Goal: Use online tool/utility

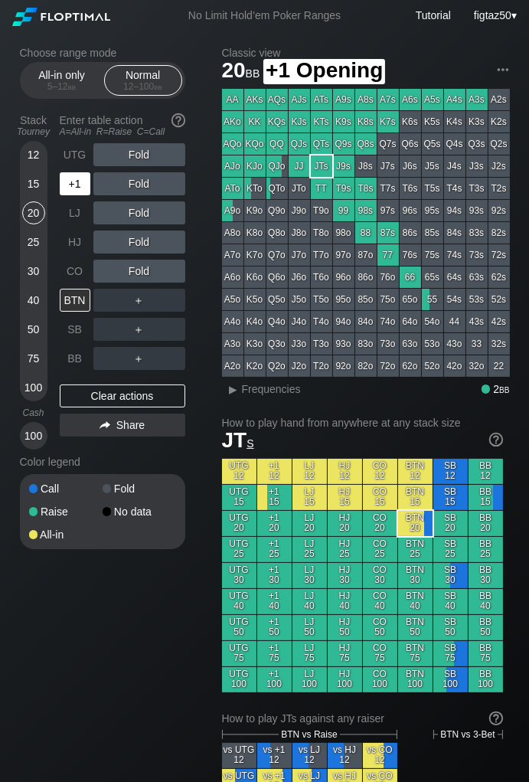
click at [74, 181] on div "+1" at bounding box center [75, 183] width 31 height 23
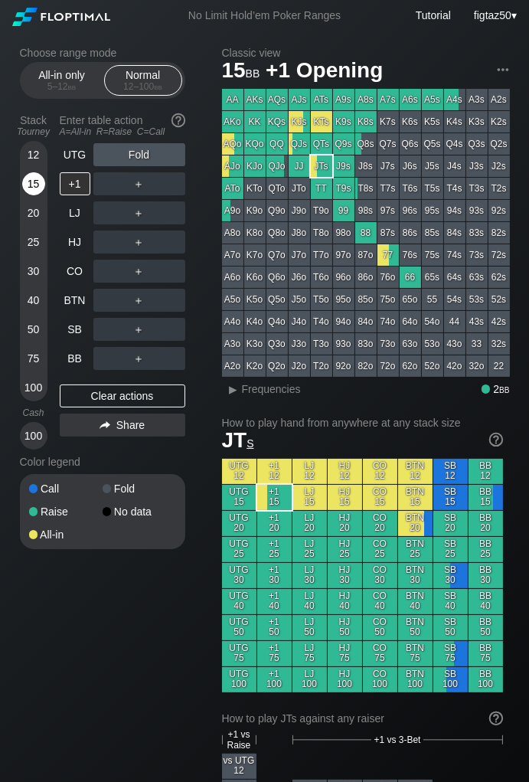
click at [38, 189] on div "15" at bounding box center [33, 183] width 23 height 23
click at [70, 188] on div "+1" at bounding box center [75, 183] width 31 height 23
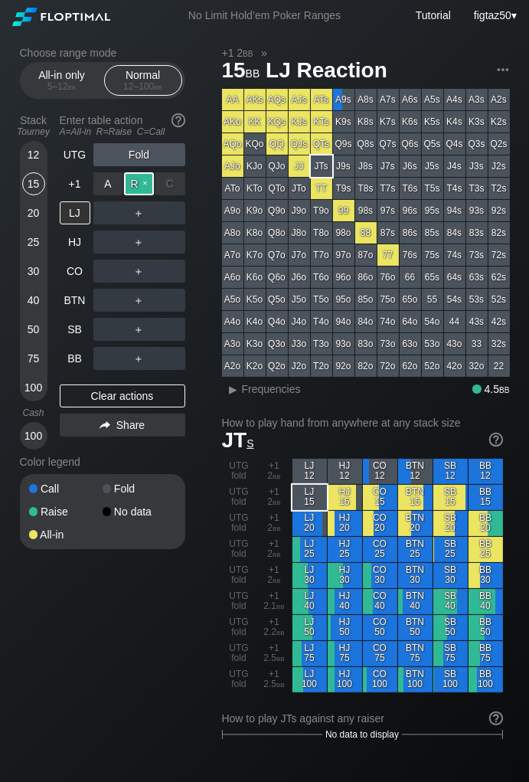
click at [138, 188] on div "R ✕" at bounding box center [139, 183] width 30 height 23
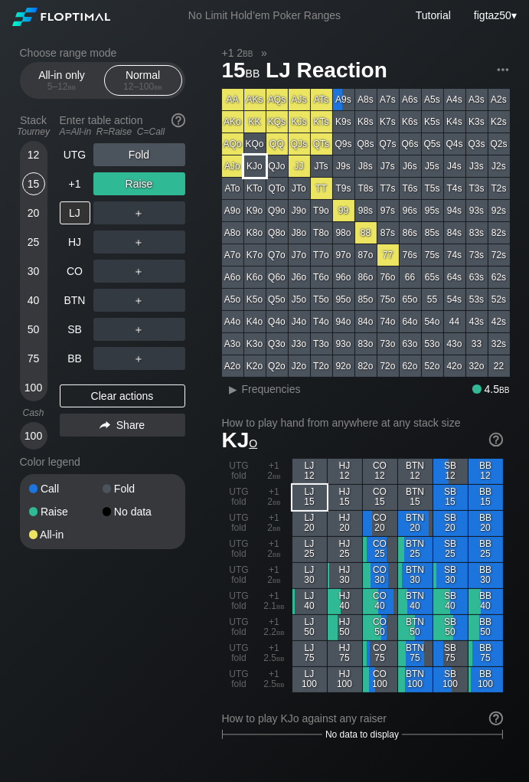
click at [262, 168] on div "KJo" at bounding box center [254, 166] width 21 height 21
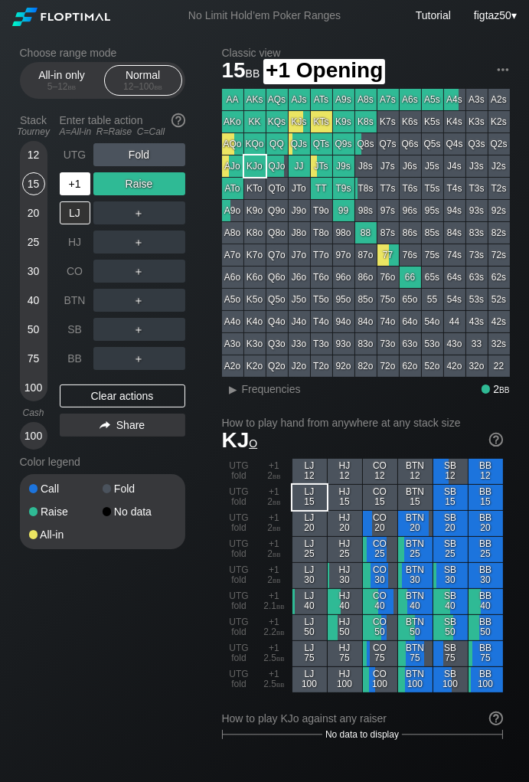
click at [75, 185] on div "+1" at bounding box center [75, 183] width 31 height 23
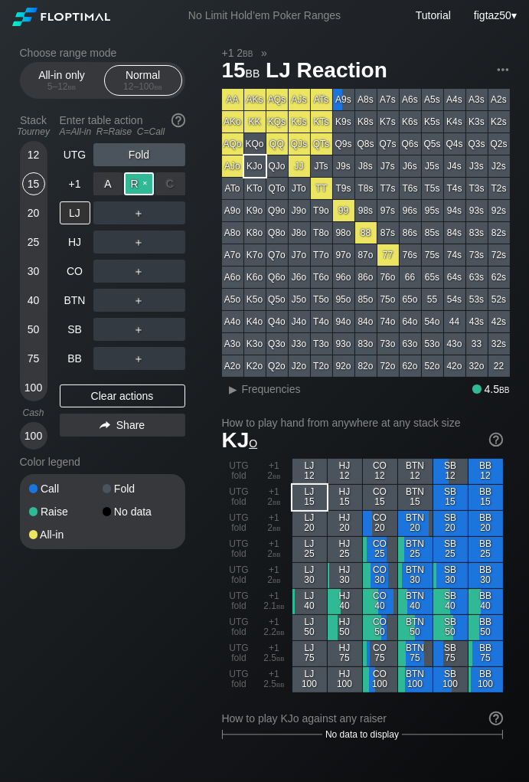
click at [140, 188] on div "R ✕" at bounding box center [139, 183] width 30 height 23
click at [83, 218] on div "LJ" at bounding box center [75, 213] width 31 height 23
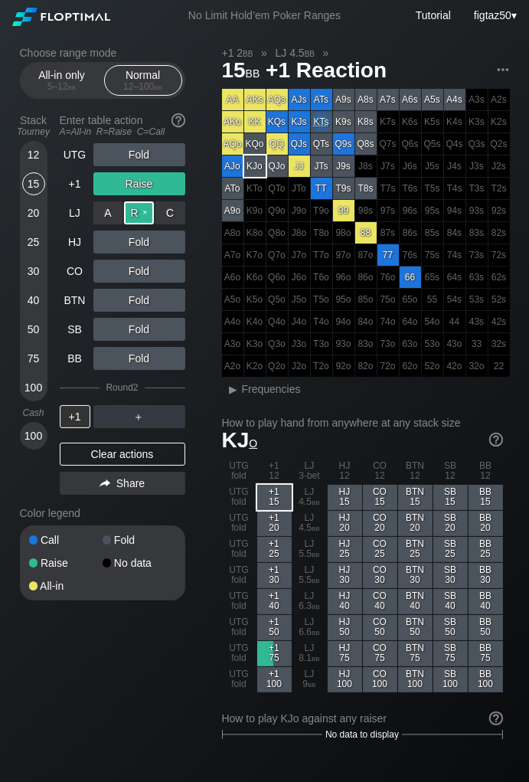
click at [140, 218] on div "R ✕" at bounding box center [139, 213] width 30 height 23
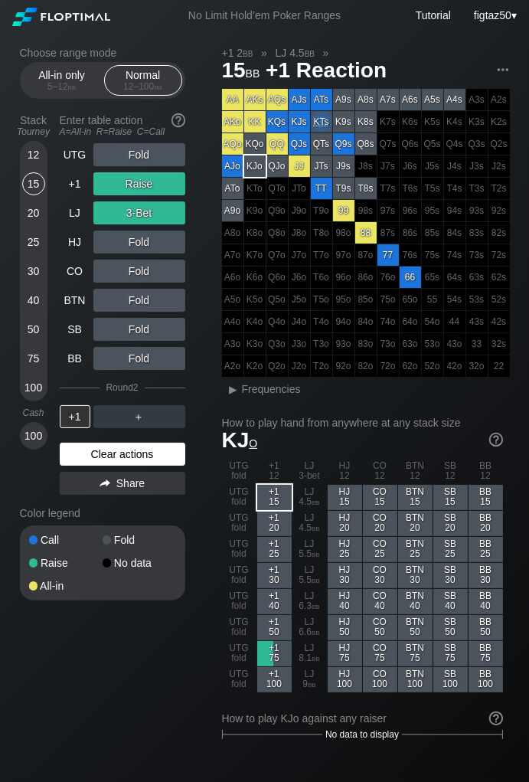
click at [145, 454] on div "Clear actions" at bounding box center [123, 454] width 126 height 23
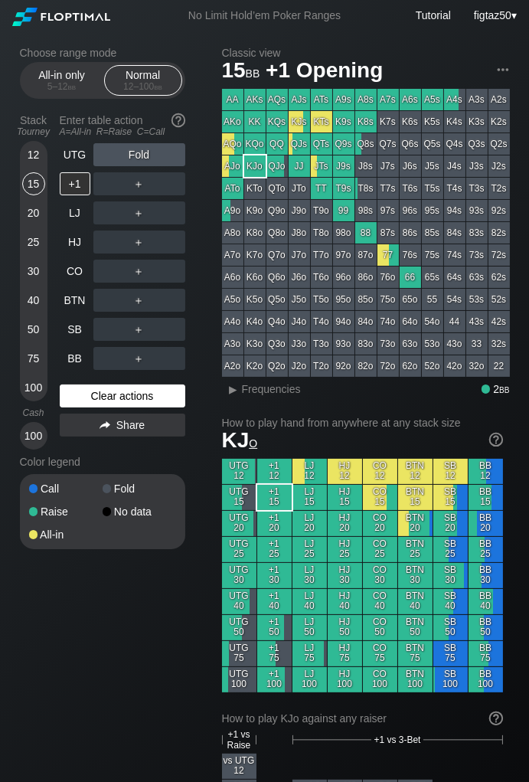
click at [145, 454] on div "Color legend" at bounding box center [102, 462] width 165 height 25
